Goal: Check status: Check status

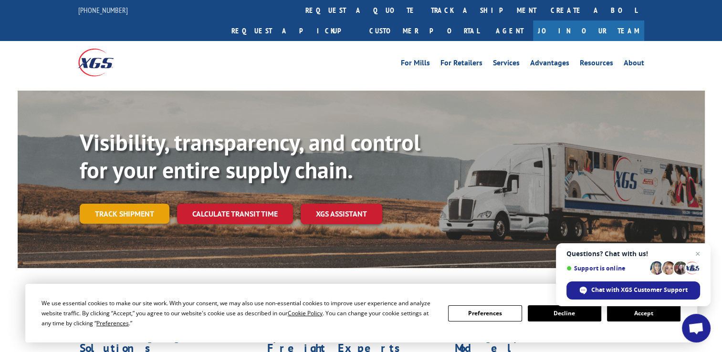
click at [143, 204] on link "Track shipment" at bounding box center [125, 214] width 90 height 20
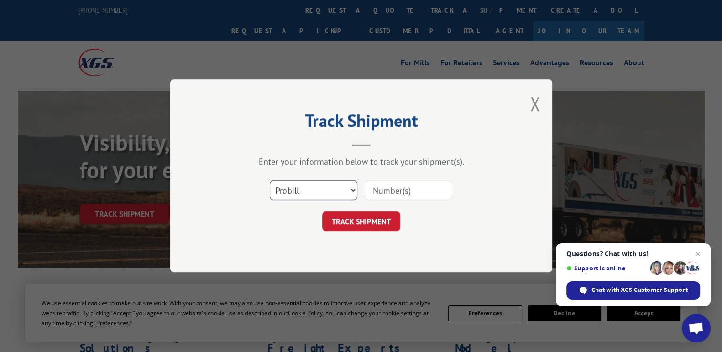
click at [299, 189] on select "Select category... Probill BOL PO" at bounding box center [314, 191] width 88 height 20
select select "bol"
click at [270, 181] on select "Select category... Probill BOL PO" at bounding box center [314, 191] width 88 height 20
click at [386, 190] on input at bounding box center [409, 191] width 88 height 20
paste input "CP-029488.A"
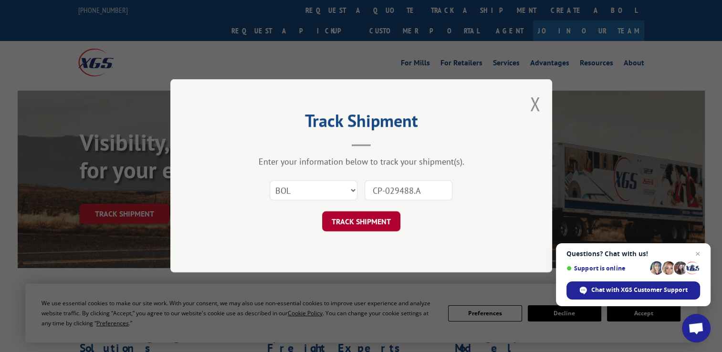
type input "CP-029488.A"
click at [369, 221] on button "TRACK SHIPMENT" at bounding box center [361, 222] width 78 height 20
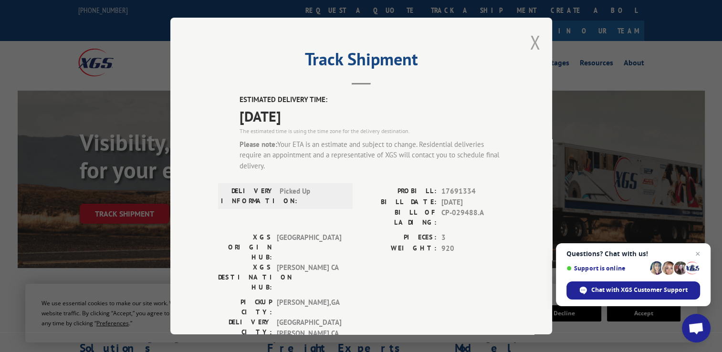
click at [530, 44] on button "Close modal" at bounding box center [535, 42] width 11 height 25
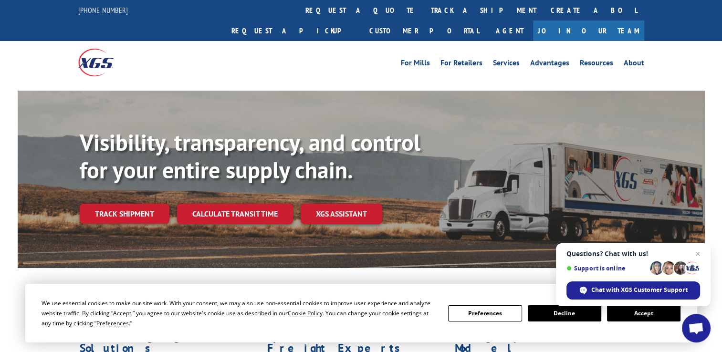
click at [632, 320] on button "Accept" at bounding box center [644, 314] width 74 height 16
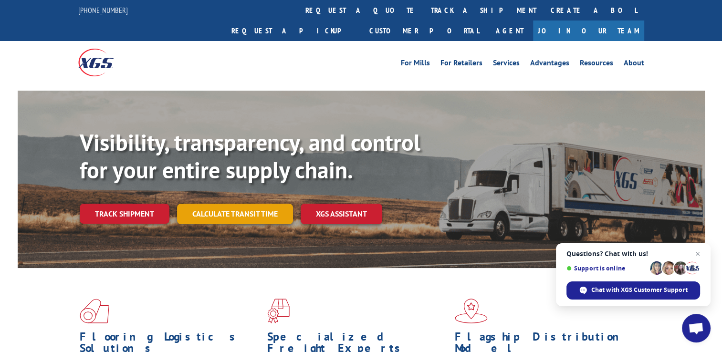
click at [237, 204] on link "Calculate transit time" at bounding box center [235, 214] width 116 height 21
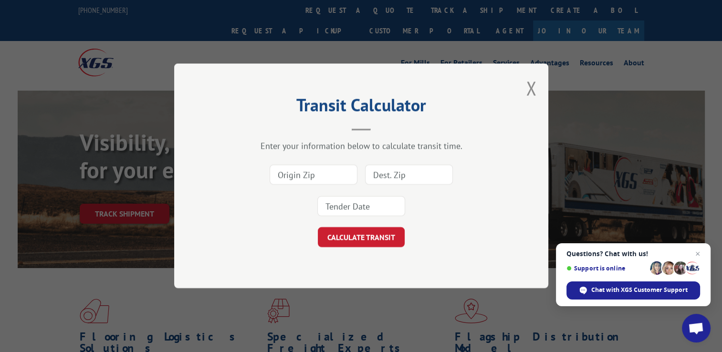
click at [525, 92] on div "Transit Calculator Enter your information below to calculate transit time. CALC…" at bounding box center [361, 176] width 374 height 225
click at [531, 83] on button "Close modal" at bounding box center [531, 87] width 11 height 25
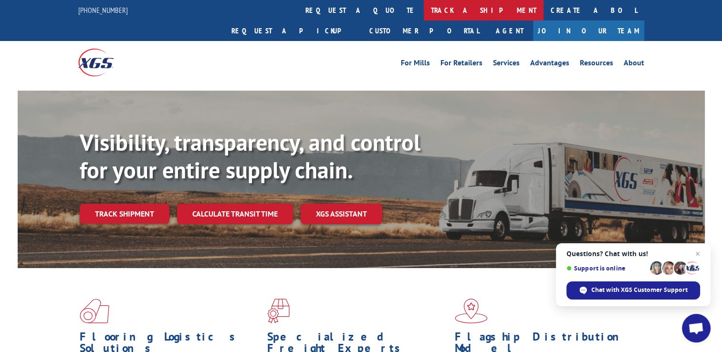
click at [424, 11] on link "track a shipment" at bounding box center [484, 10] width 120 height 21
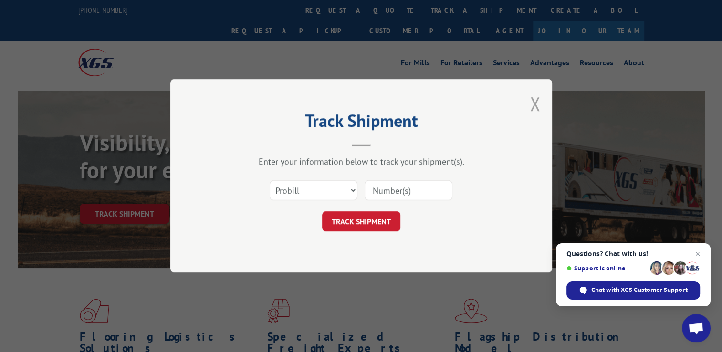
click at [534, 106] on button "Close modal" at bounding box center [535, 103] width 11 height 25
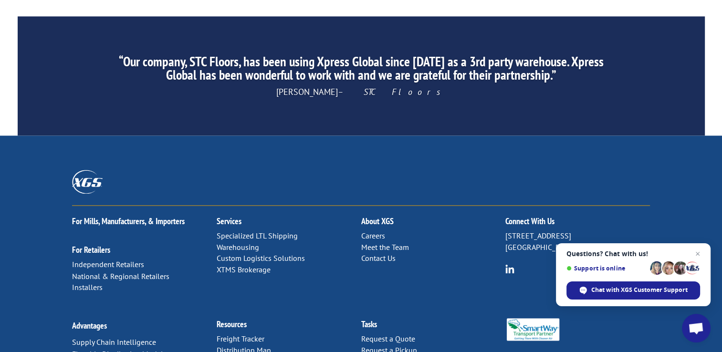
scroll to position [1537, 0]
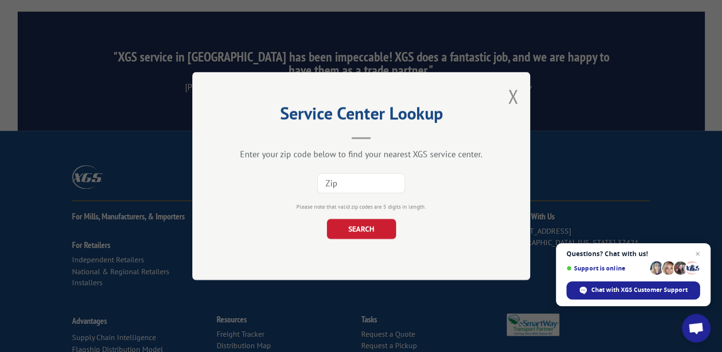
click at [384, 184] on input at bounding box center [362, 183] width 88 height 20
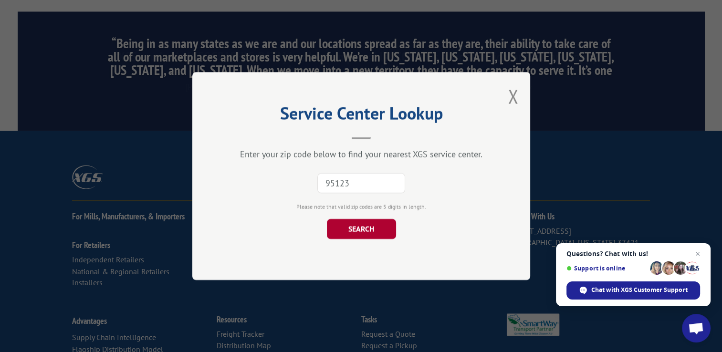
type input "95123"
click at [328, 225] on button "SEARCH" at bounding box center [361, 229] width 69 height 20
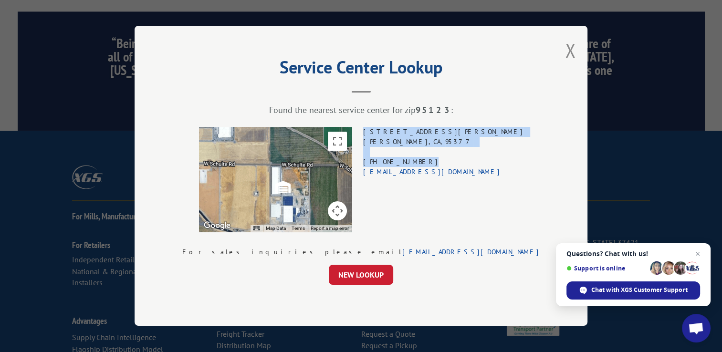
drag, startPoint x: 459, startPoint y: 161, endPoint x: 411, endPoint y: 134, distance: 55.8
click at [411, 134] on div "← Move left → Move right ↑ Move up ↓ Move down + Zoom in - Zoom out Home Jump l…" at bounding box center [361, 179] width 358 height 105
drag, startPoint x: 411, startPoint y: 134, endPoint x: 427, endPoint y: 142, distance: 17.9
copy div "[STREET_ADDRESS][PERSON_NAME] (209) 831-3488"
